Goal: Information Seeking & Learning: Learn about a topic

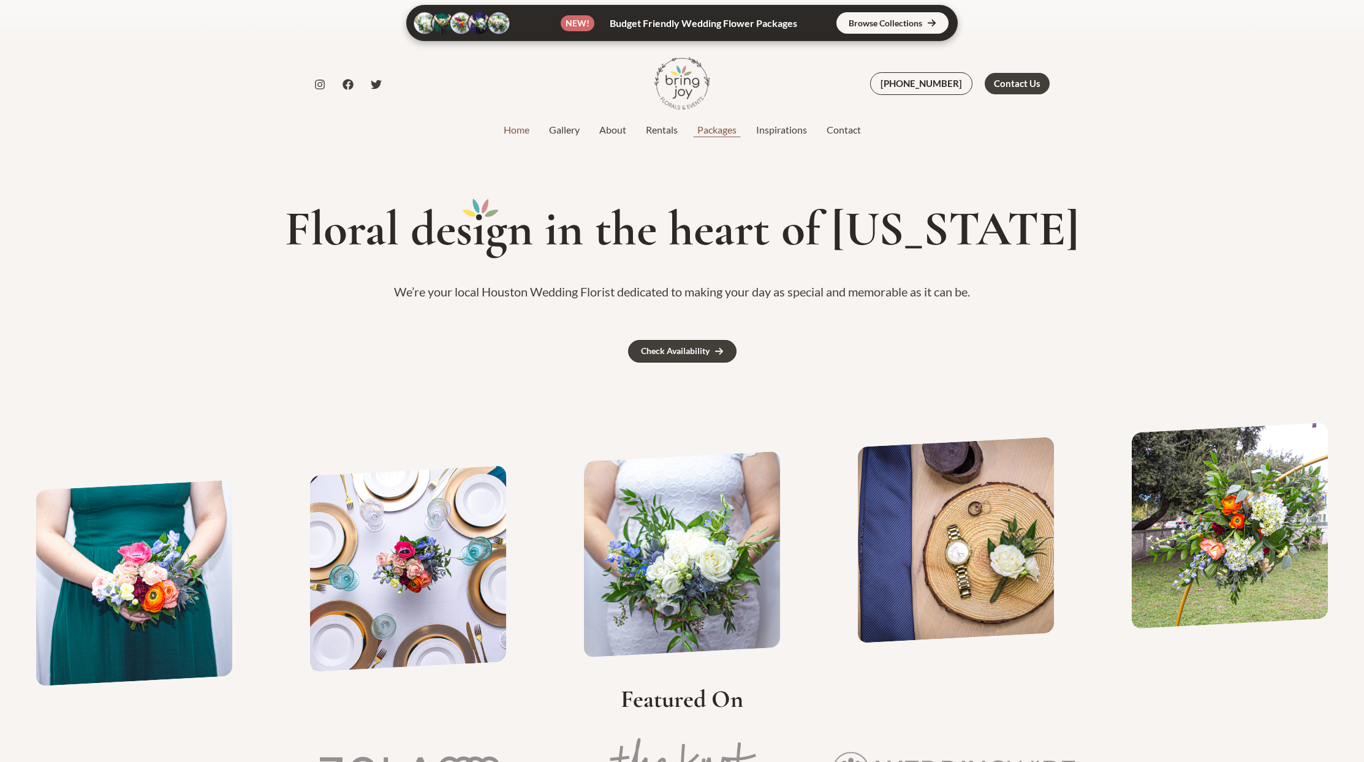
click at [730, 129] on link "Packages" at bounding box center [716, 130] width 59 height 15
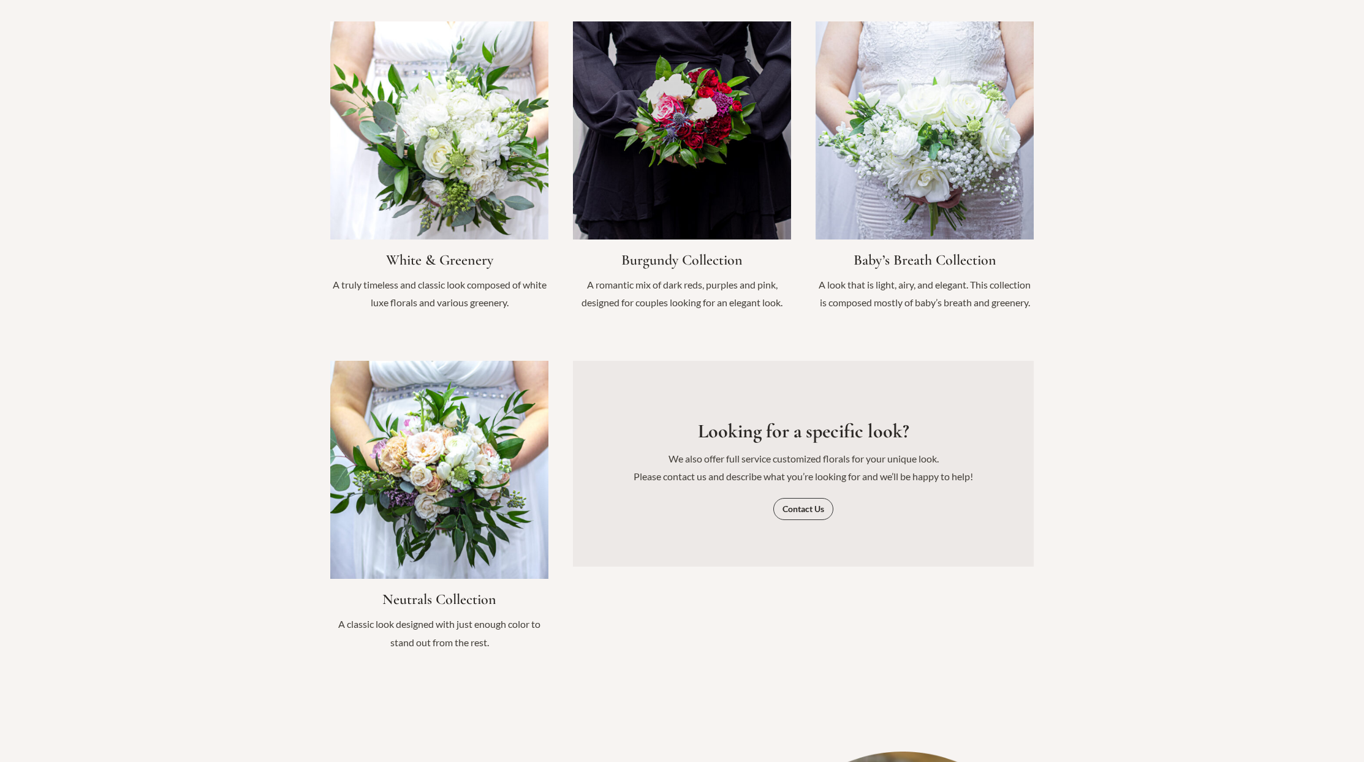
scroll to position [1479, 0]
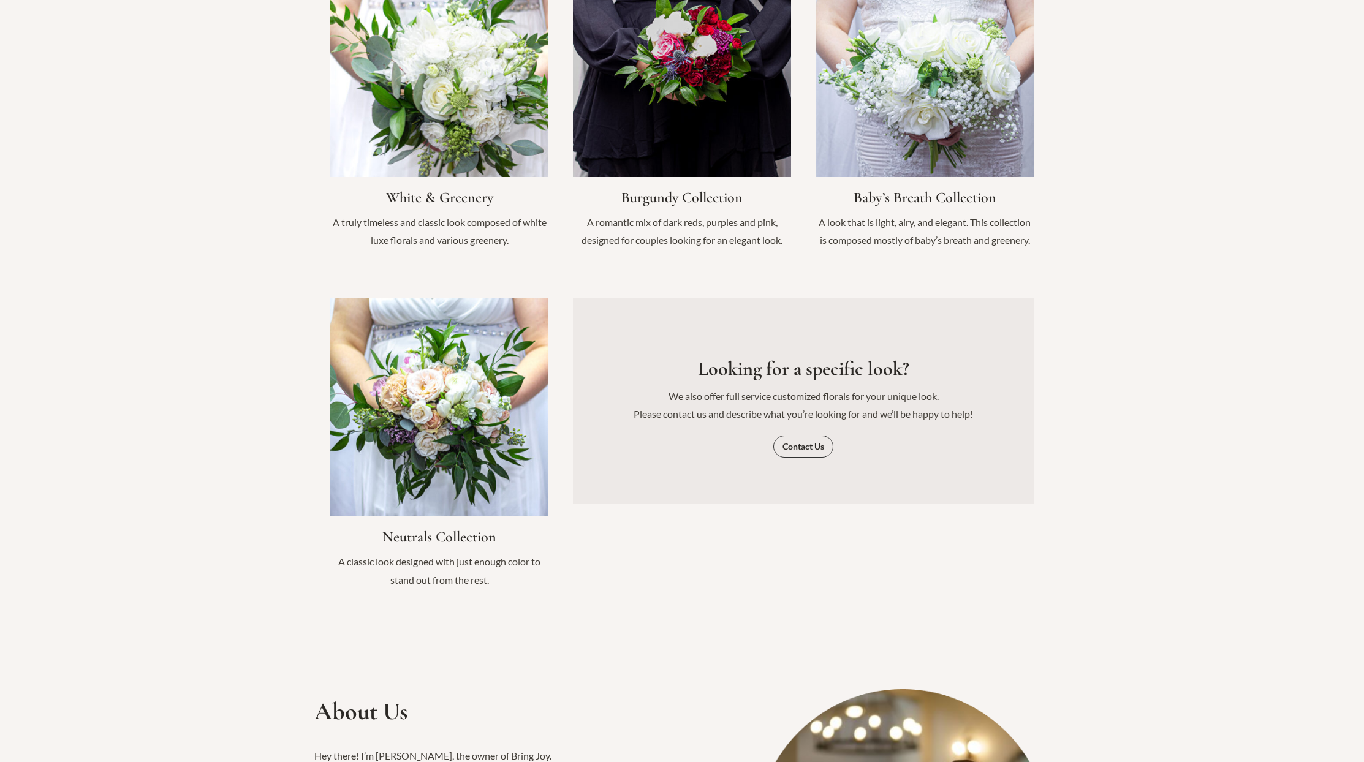
click at [485, 134] on link "Infobox Link" at bounding box center [439, 110] width 218 height 303
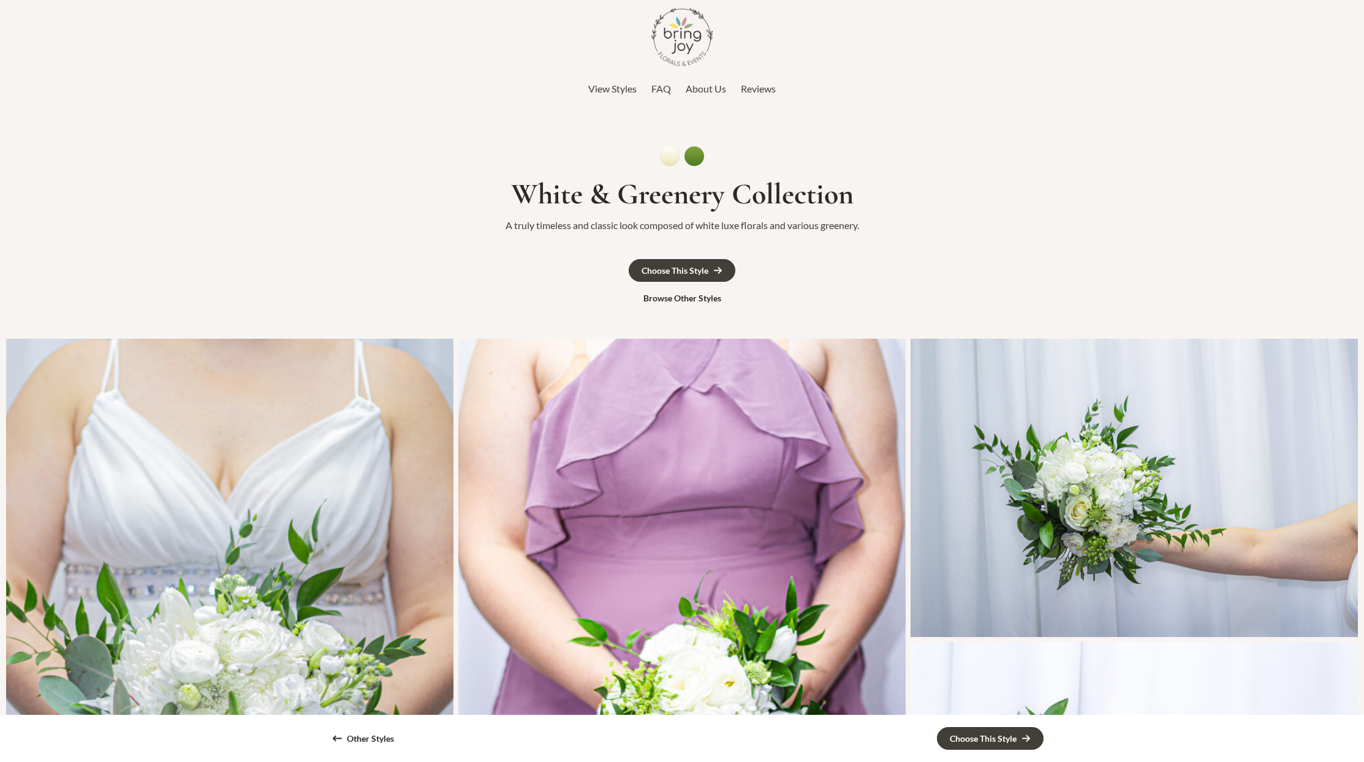
click at [663, 95] on link "FAQ" at bounding box center [661, 89] width 20 height 18
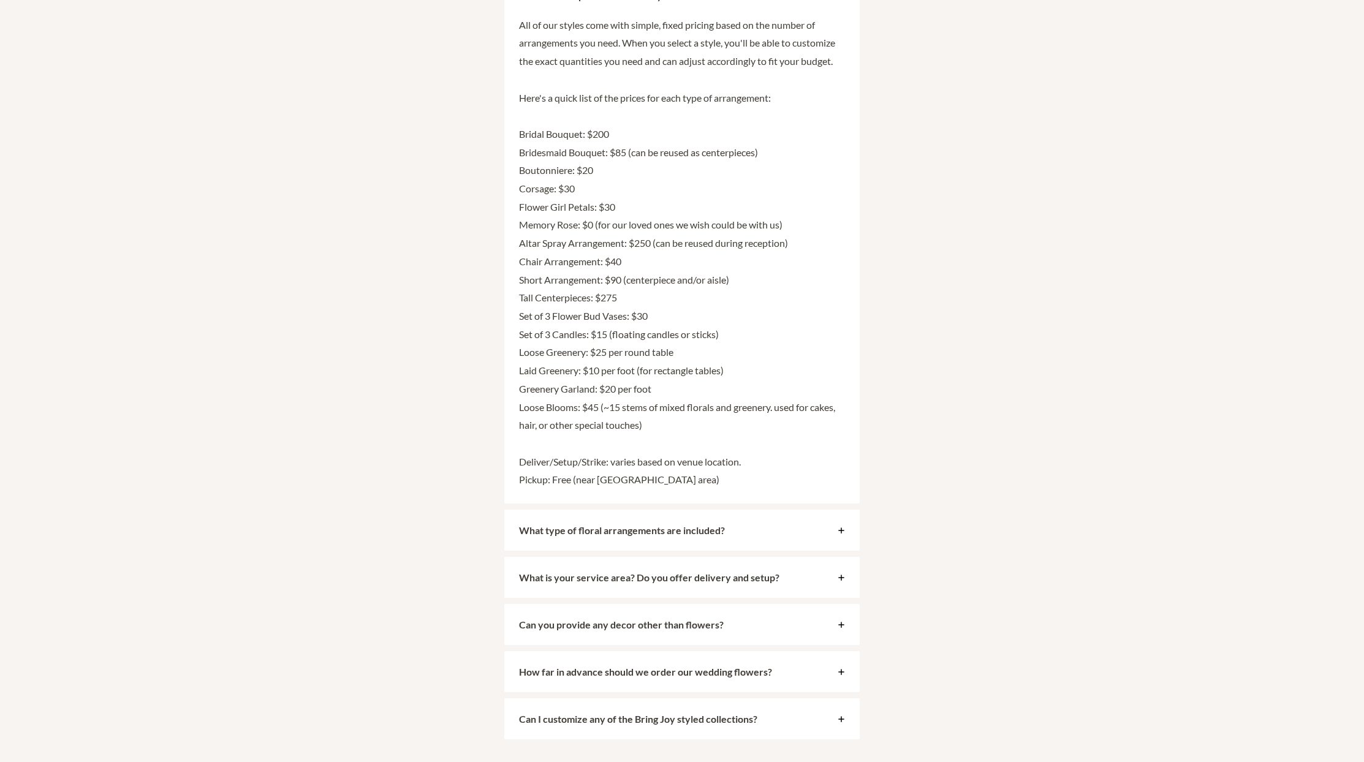
scroll to position [3066, 0]
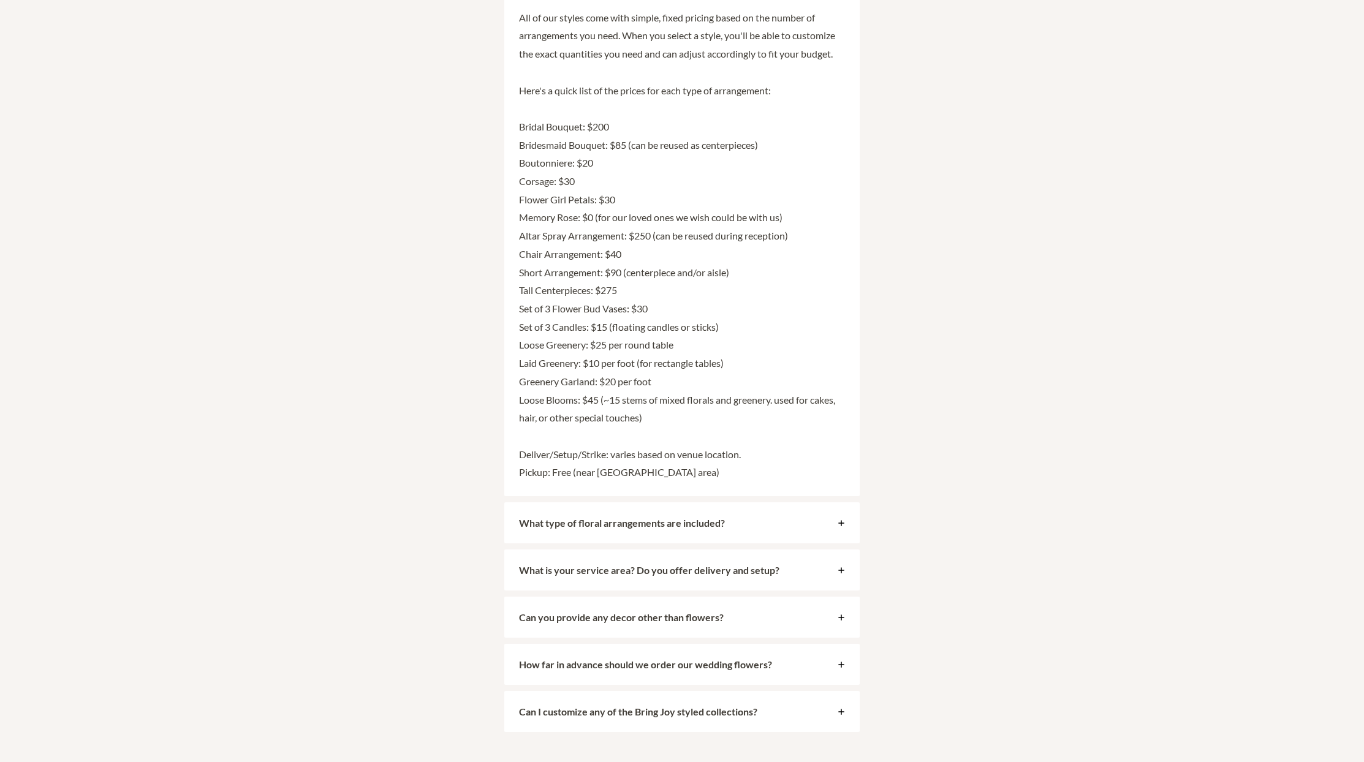
click at [760, 517] on span "What type of floral arrangements are included?" at bounding box center [675, 523] width 312 height 12
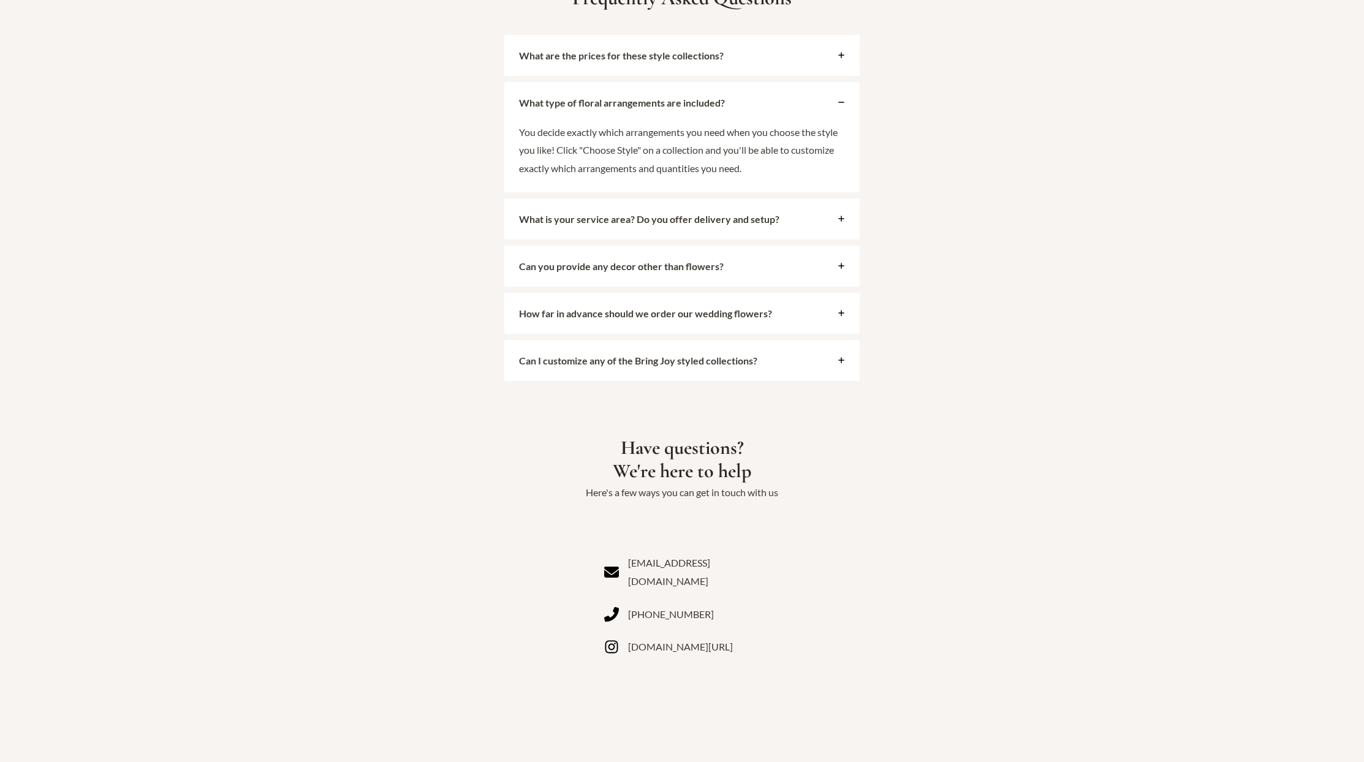
scroll to position [2912, 0]
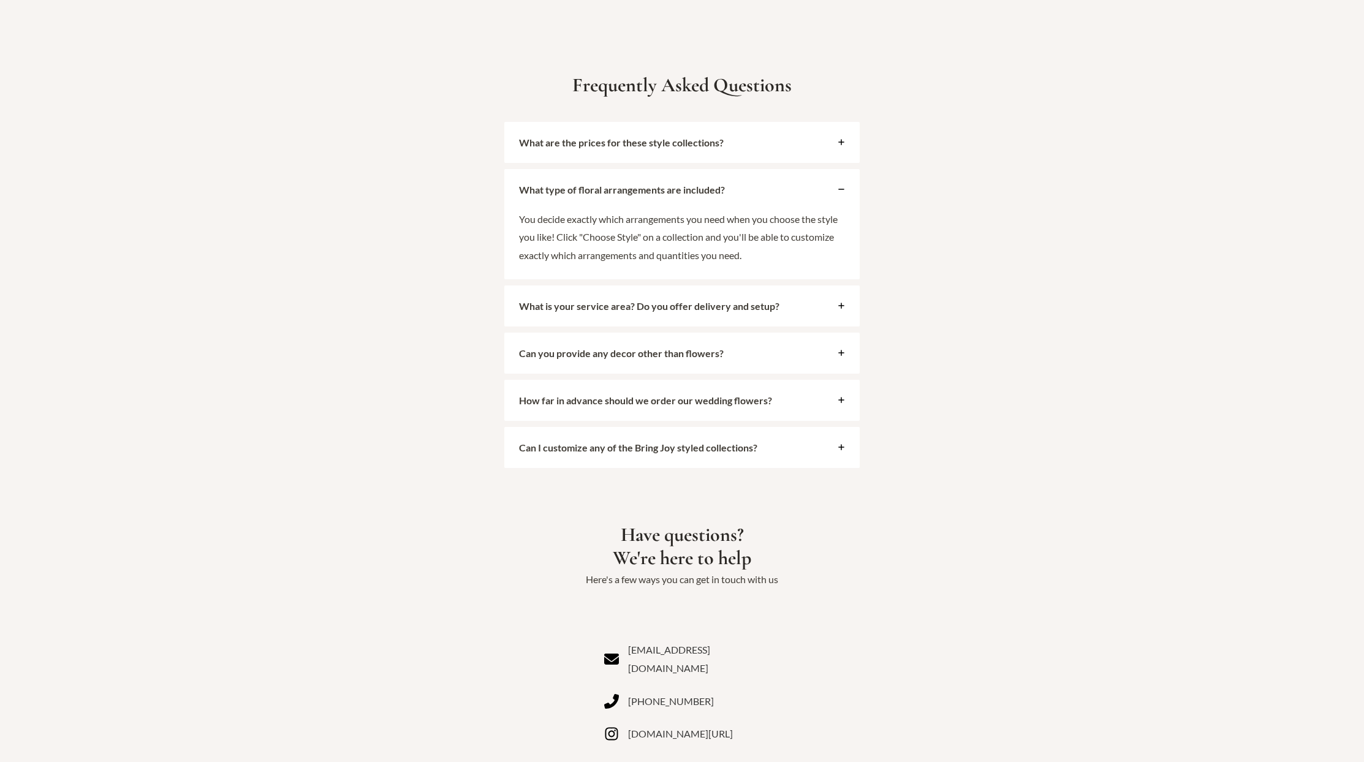
click at [687, 137] on strong "What are the prices for these style collections?" at bounding box center [621, 143] width 205 height 12
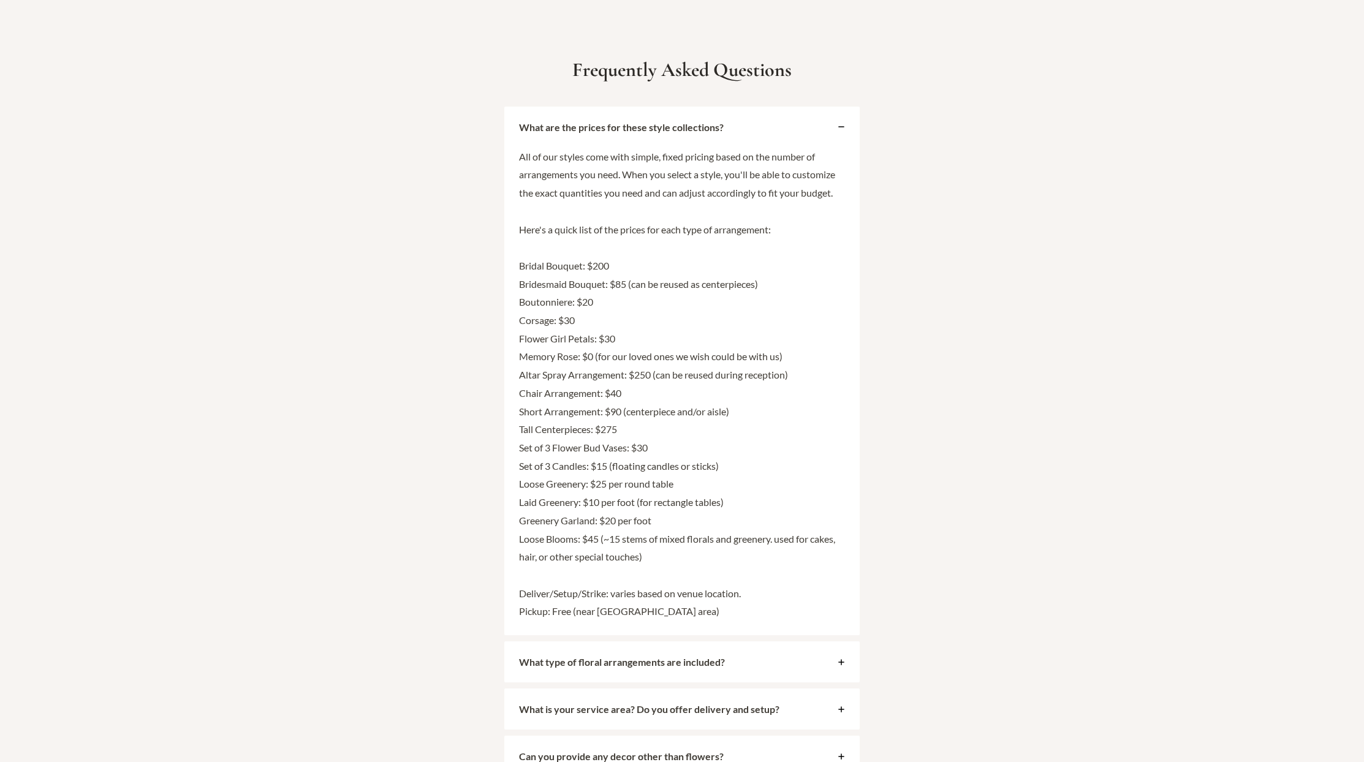
scroll to position [2934, 0]
